Goal: Information Seeking & Learning: Learn about a topic

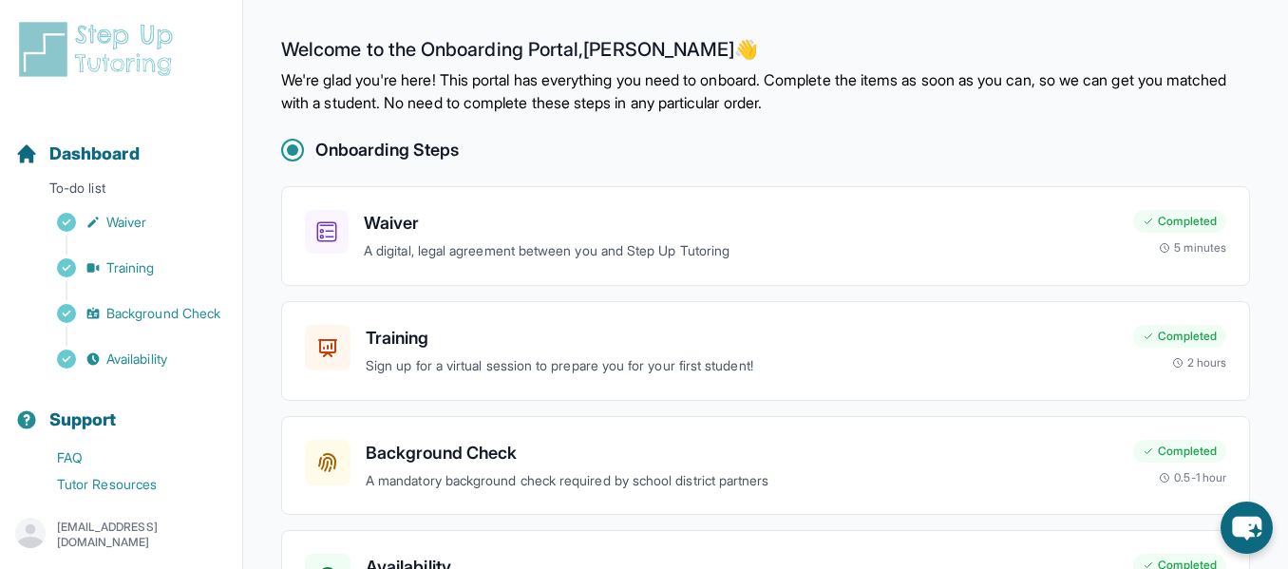
scroll to position [148, 0]
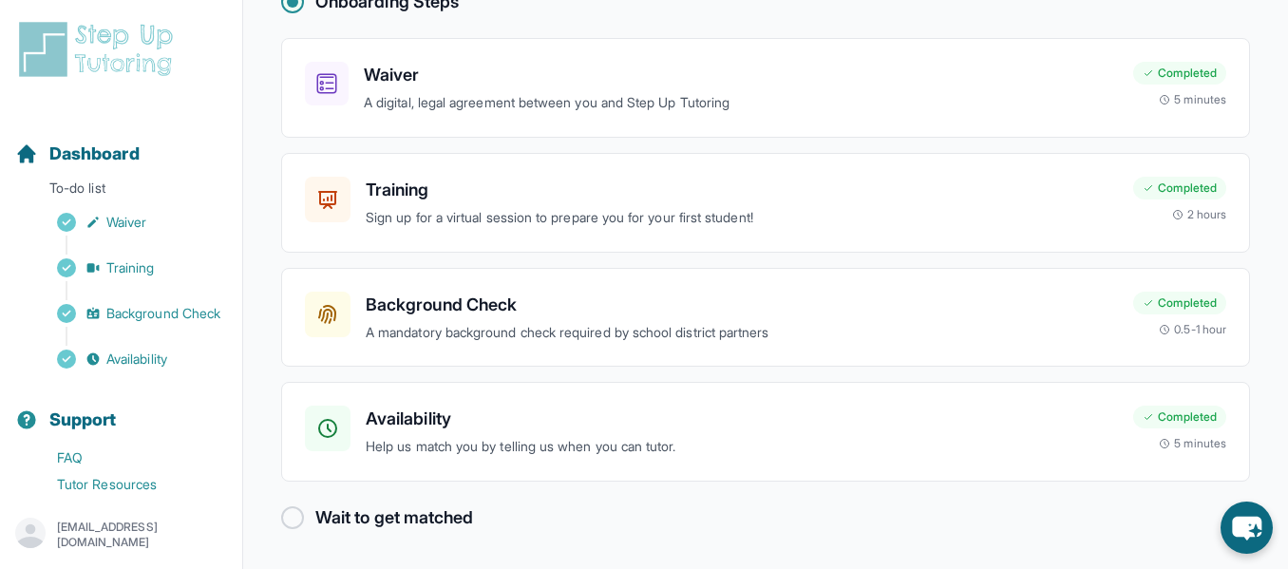
click at [305, 525] on div "Wait to get matched" at bounding box center [765, 518] width 969 height 27
drag, startPoint x: 460, startPoint y: 508, endPoint x: 187, endPoint y: 473, distance: 275.0
click at [187, 471] on link "FAQ" at bounding box center [128, 458] width 227 height 27
click at [287, 518] on div at bounding box center [292, 517] width 23 height 23
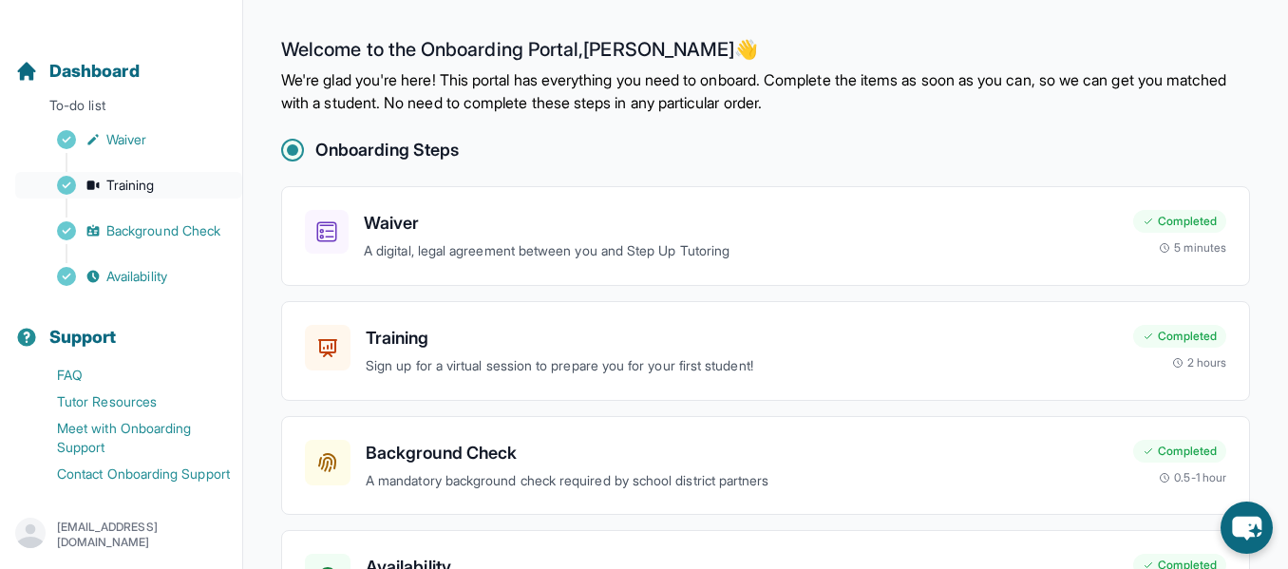
scroll to position [124, 0]
